Goal: Task Accomplishment & Management: Manage account settings

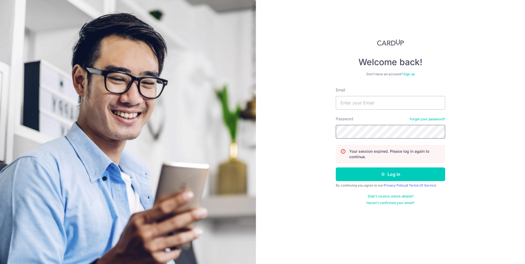
type input "[EMAIL_ADDRESS][DOMAIN_NAME]"
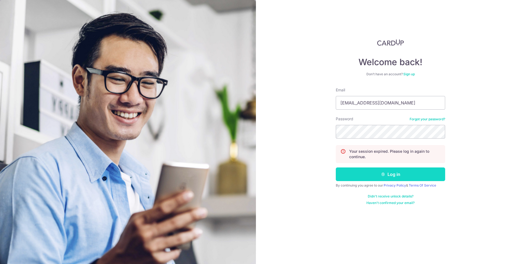
click at [387, 179] on button "Log in" at bounding box center [389, 175] width 109 height 14
